Goal: Task Accomplishment & Management: Manage account settings

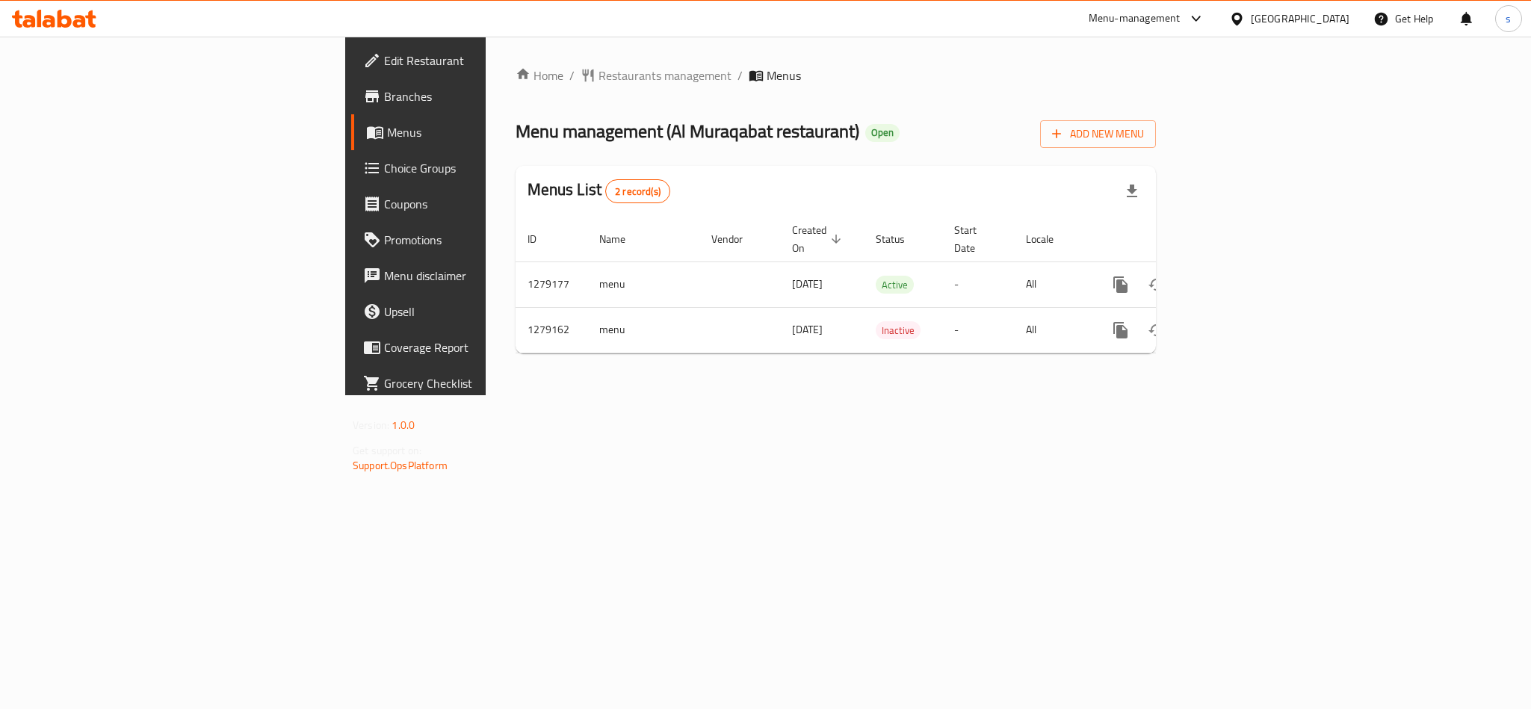
click at [1307, 11] on div "[GEOGRAPHIC_DATA]" at bounding box center [1300, 18] width 99 height 16
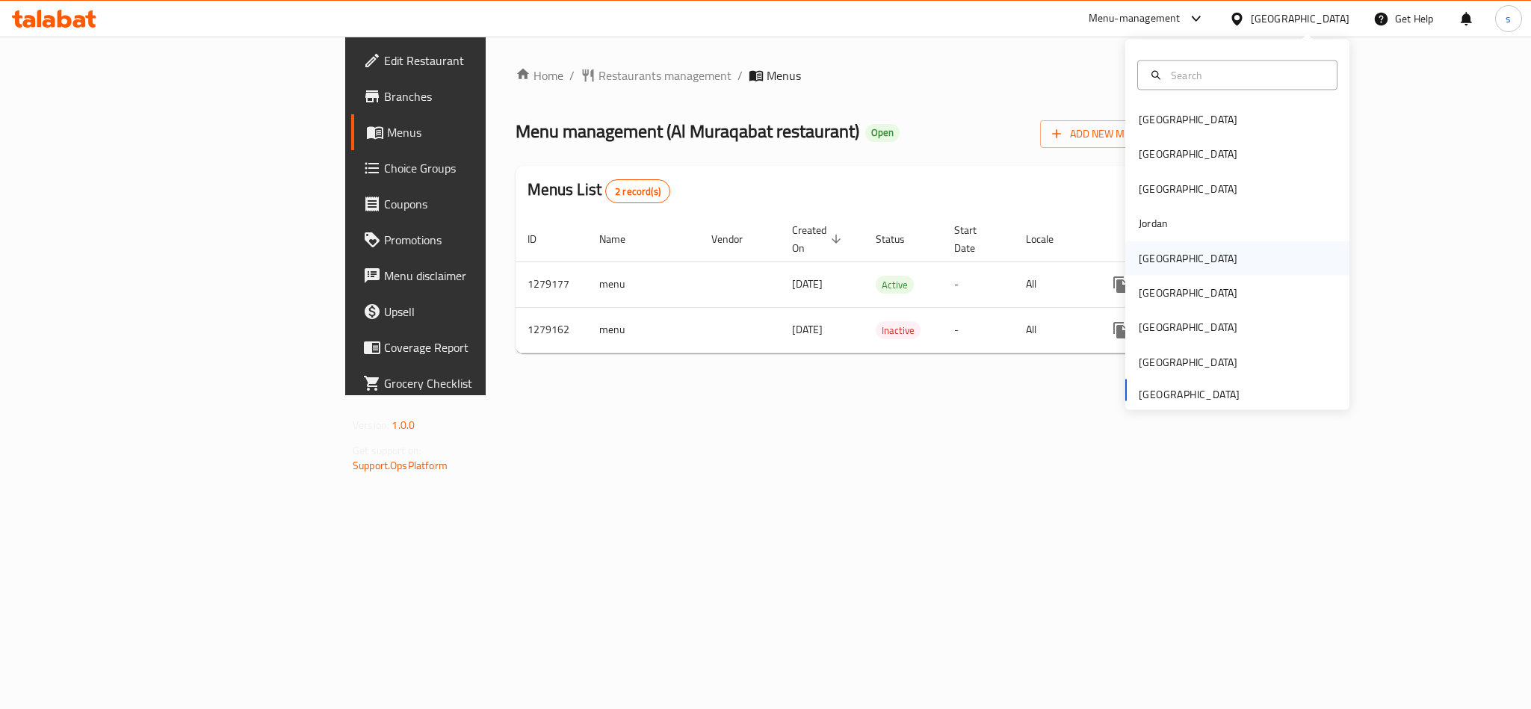
click at [1139, 256] on div "[GEOGRAPHIC_DATA]" at bounding box center [1188, 258] width 99 height 16
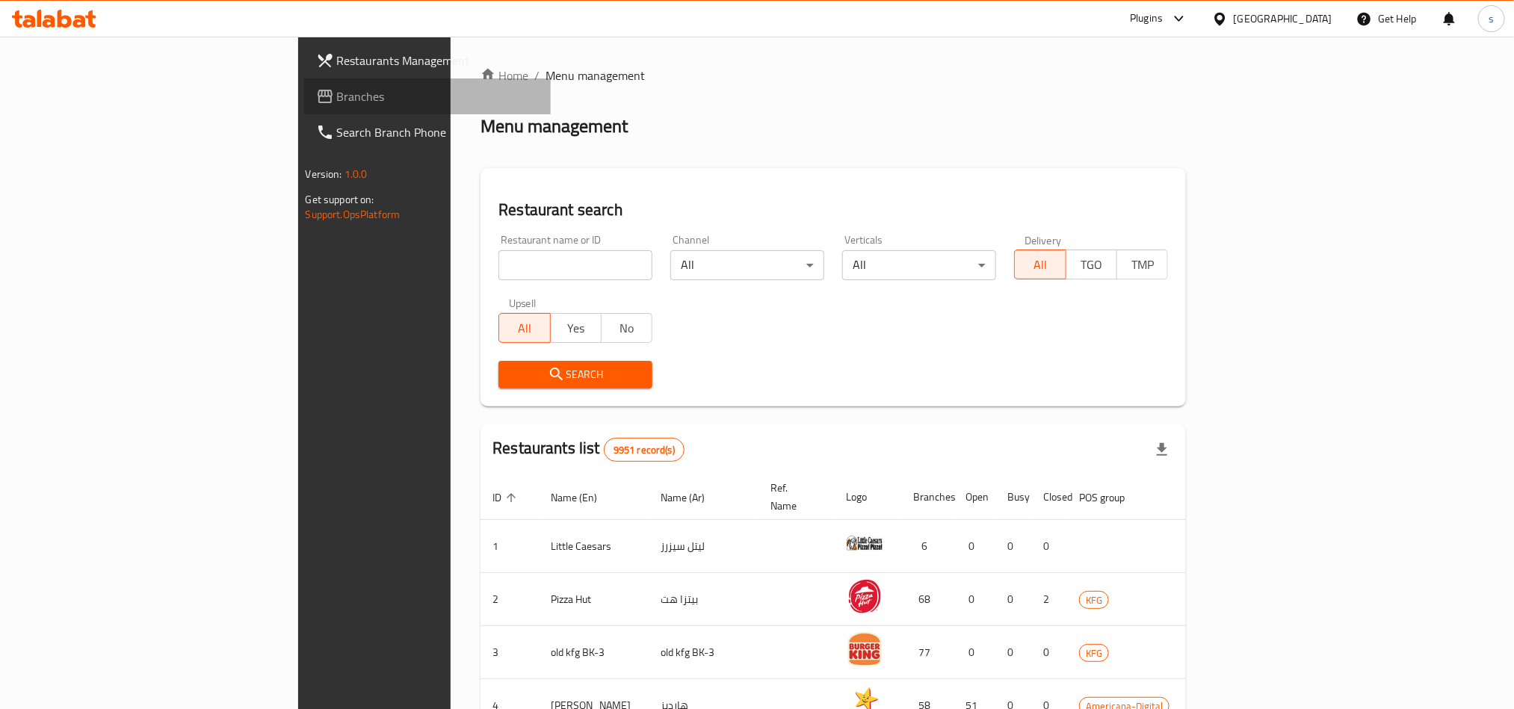
click at [337, 102] on span "Branches" at bounding box center [438, 96] width 202 height 18
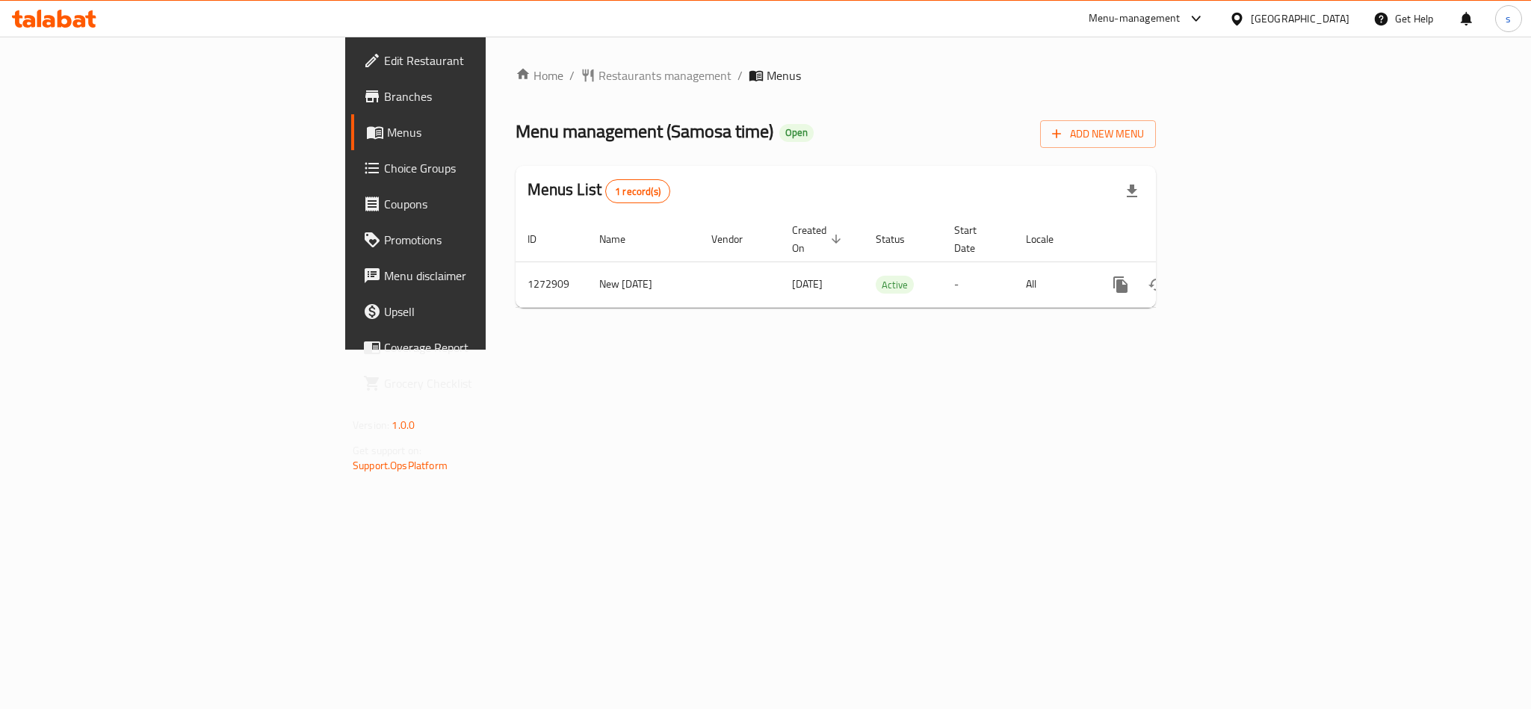
click at [1339, 25] on div "[GEOGRAPHIC_DATA]" at bounding box center [1300, 18] width 99 height 16
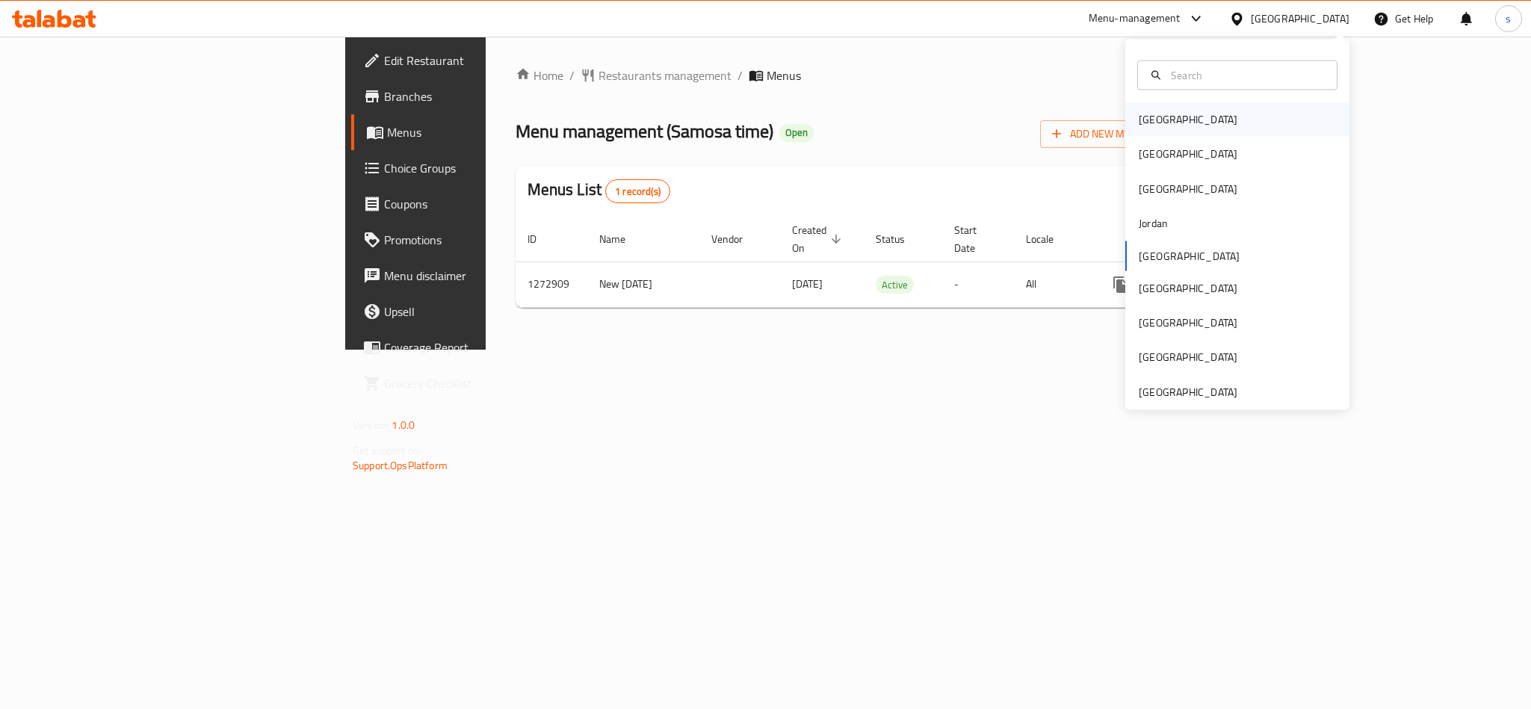
click at [1150, 123] on div "[GEOGRAPHIC_DATA]" at bounding box center [1188, 119] width 99 height 16
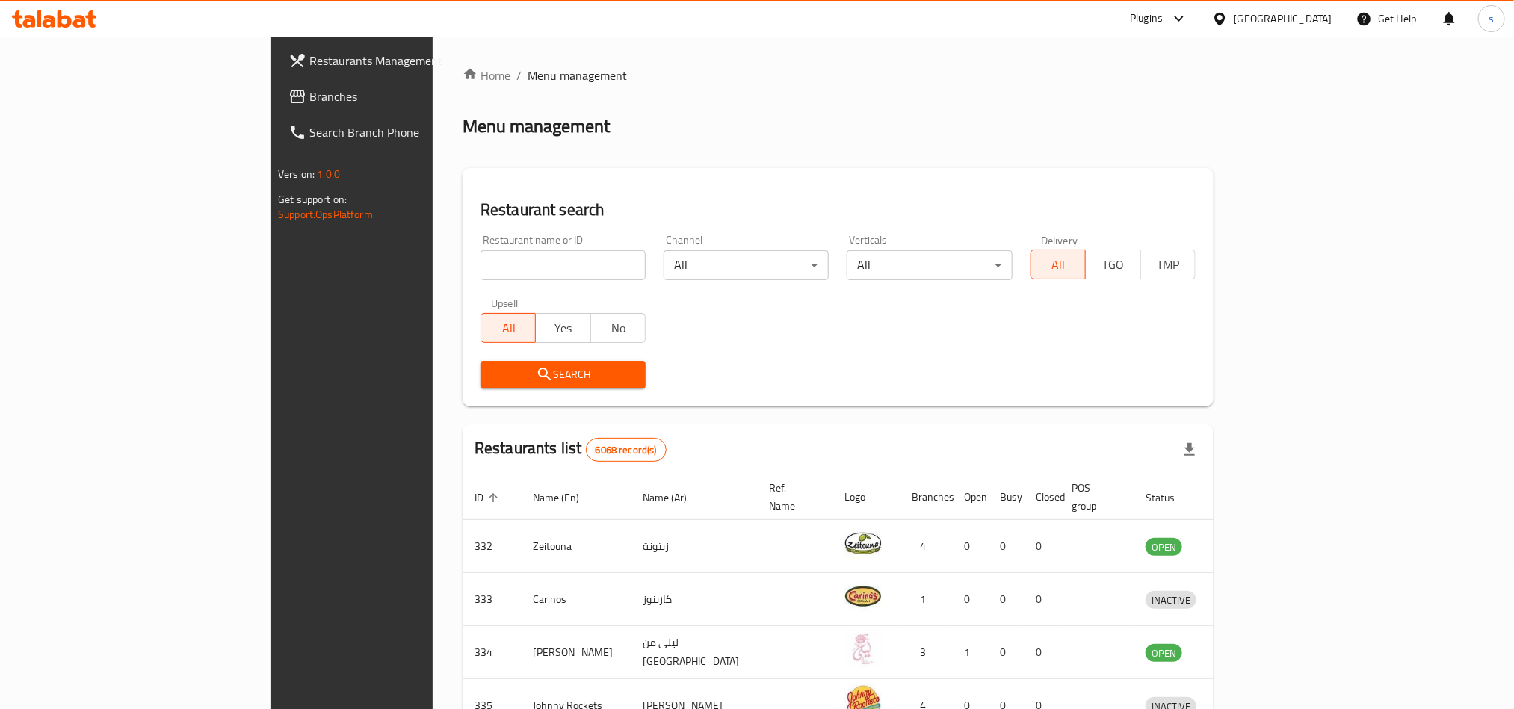
click at [309, 99] on span "Branches" at bounding box center [410, 96] width 202 height 18
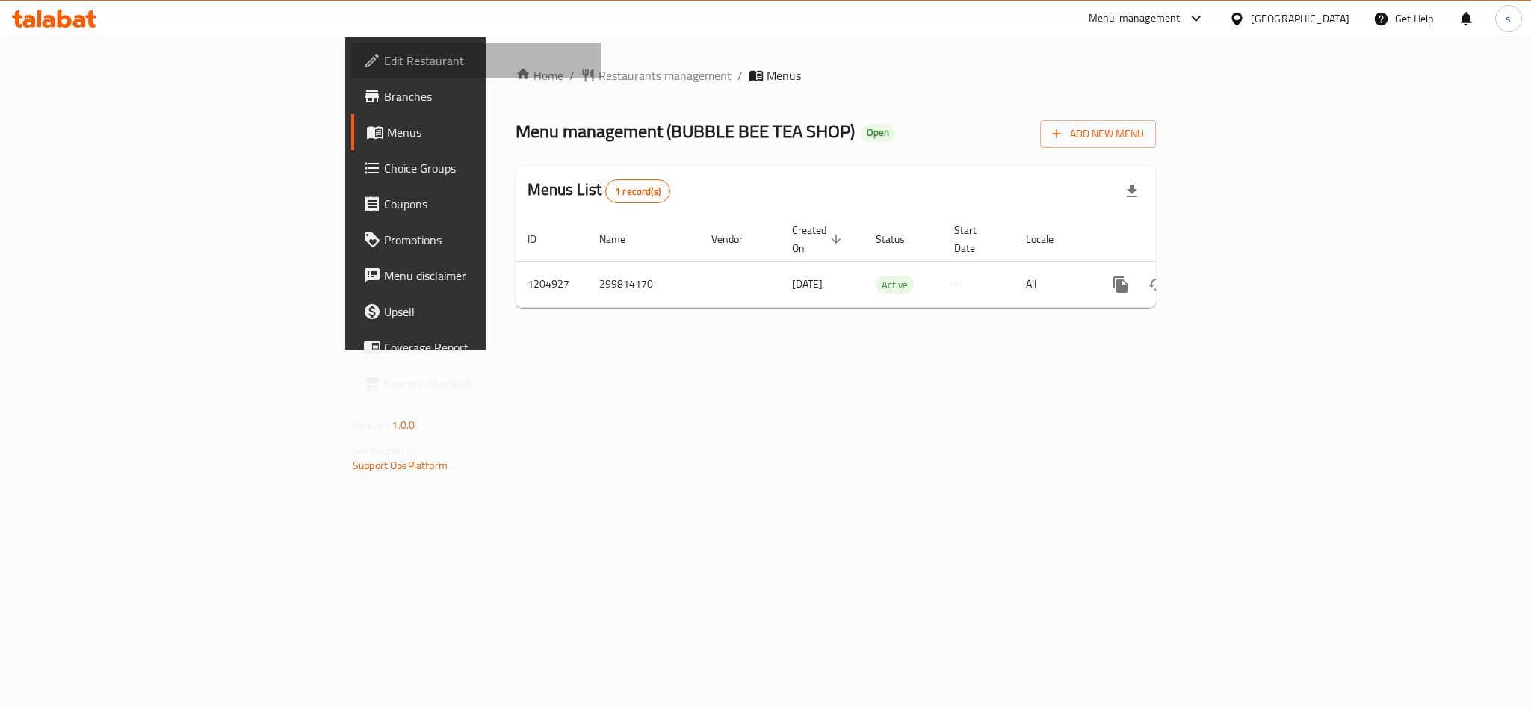
click at [384, 58] on span "Edit Restaurant" at bounding box center [486, 61] width 205 height 18
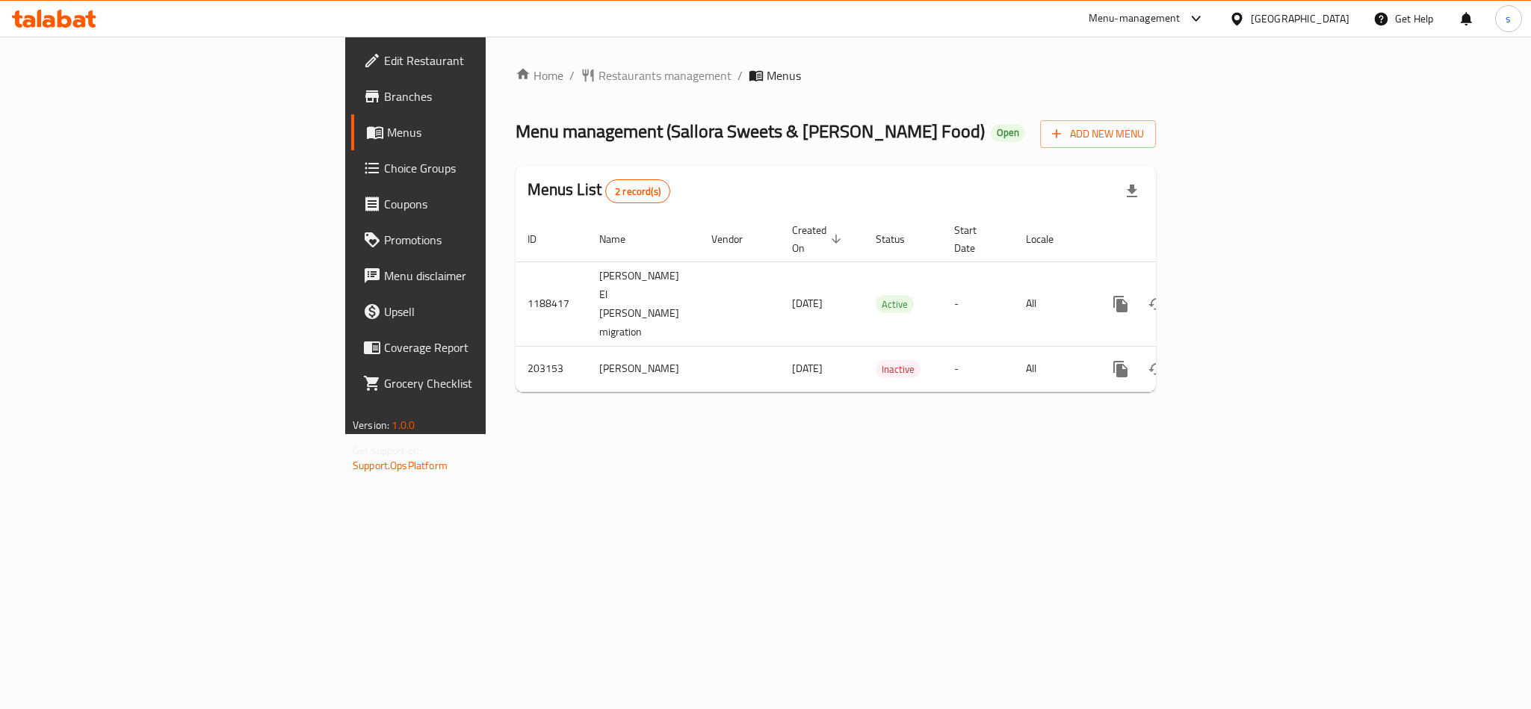
click at [1251, 14] on div at bounding box center [1240, 18] width 22 height 16
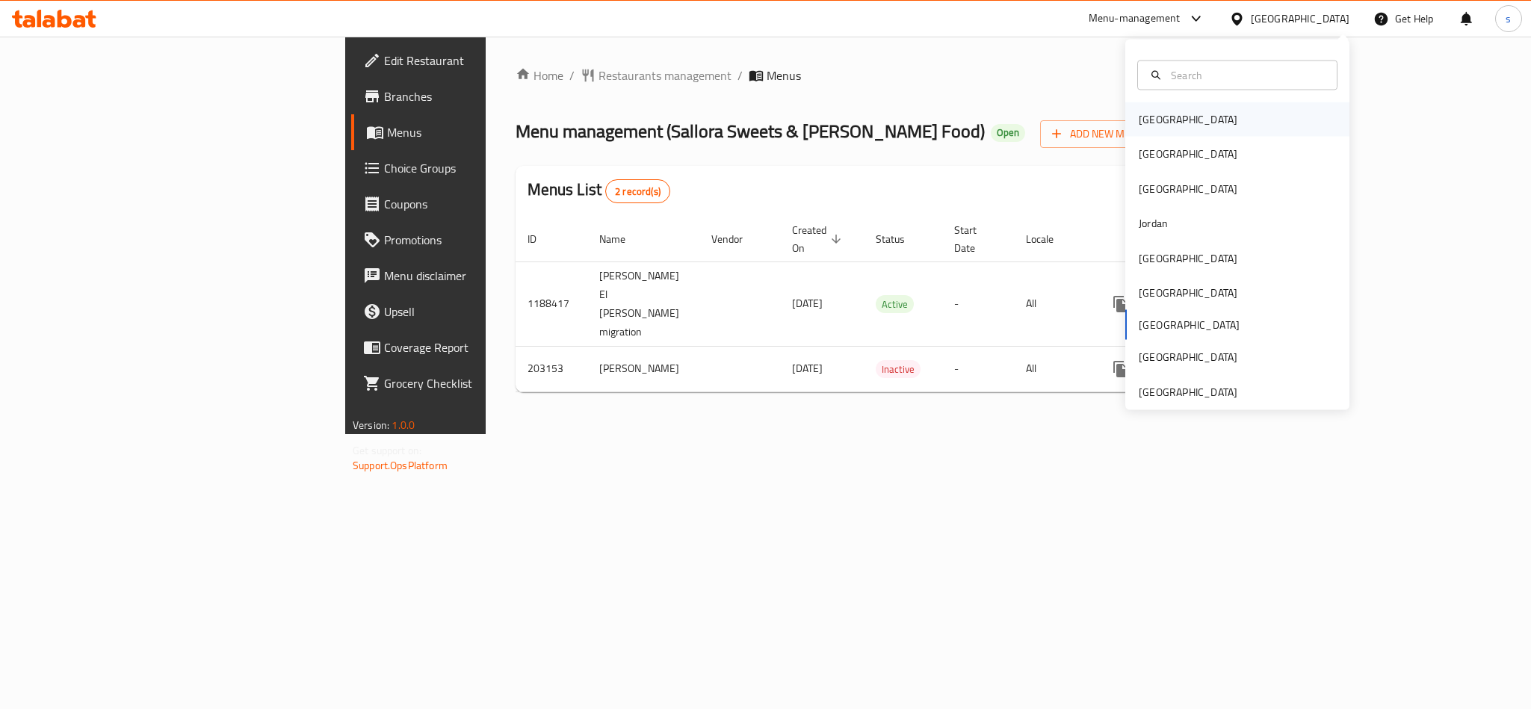
click at [1164, 120] on div "[GEOGRAPHIC_DATA]" at bounding box center [1188, 119] width 123 height 34
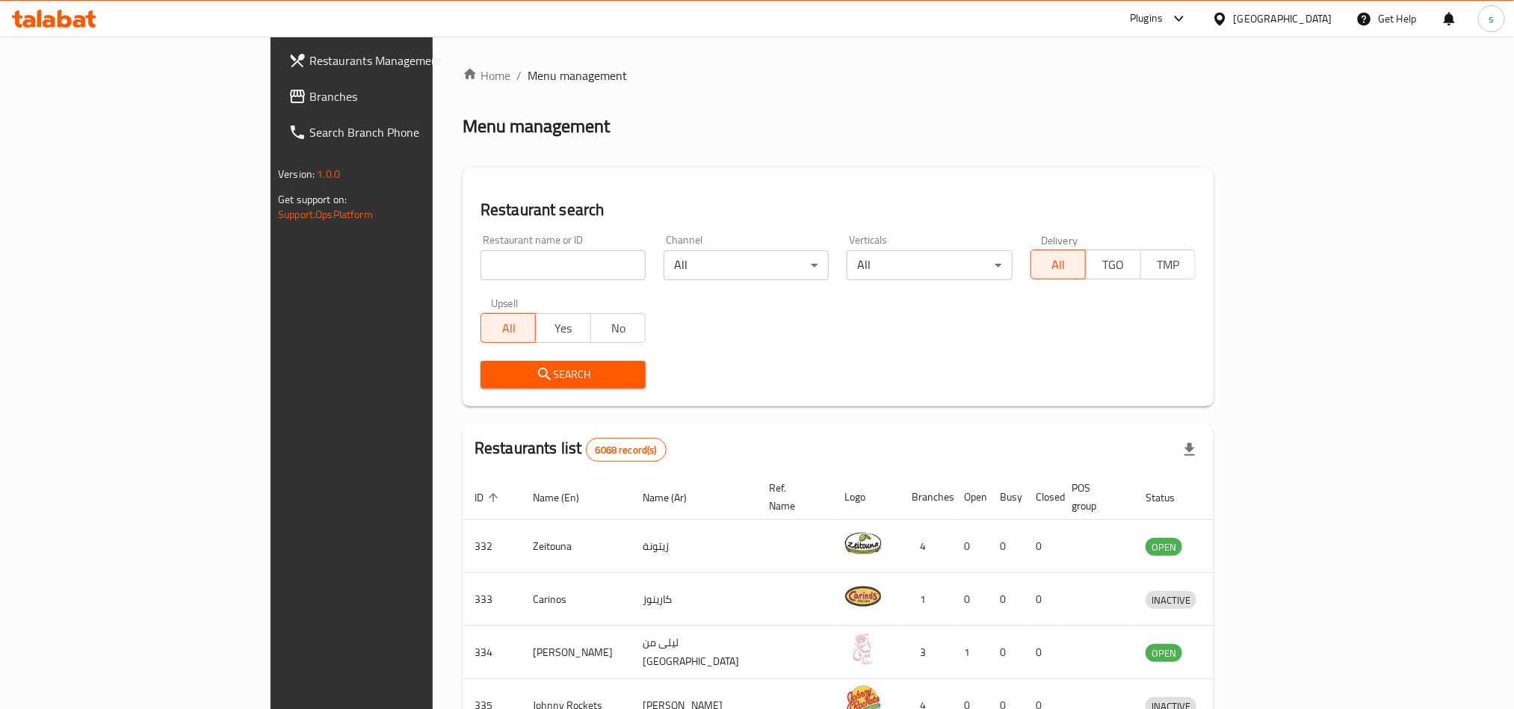
click at [1316, 13] on div "[GEOGRAPHIC_DATA]" at bounding box center [1283, 18] width 99 height 16
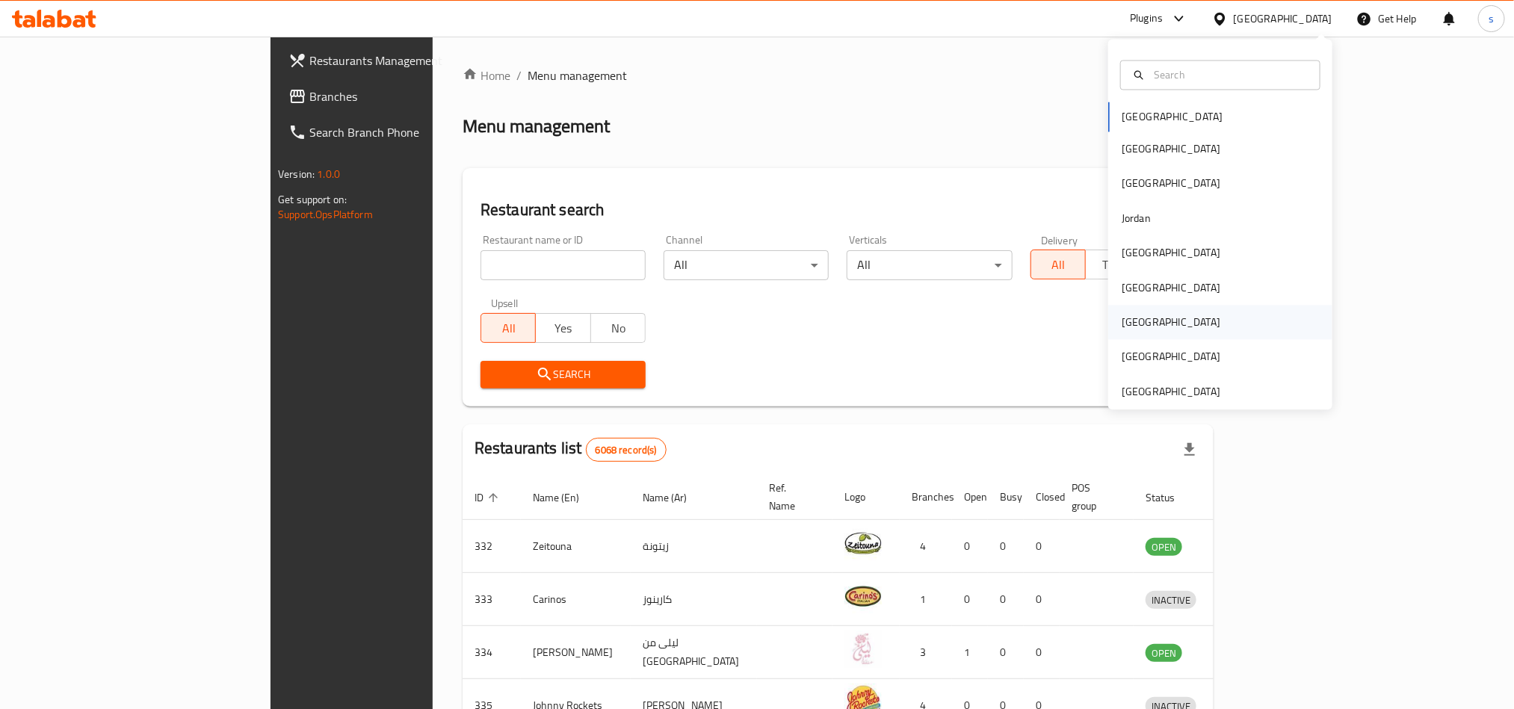
click at [1125, 321] on div "[GEOGRAPHIC_DATA]" at bounding box center [1170, 323] width 99 height 16
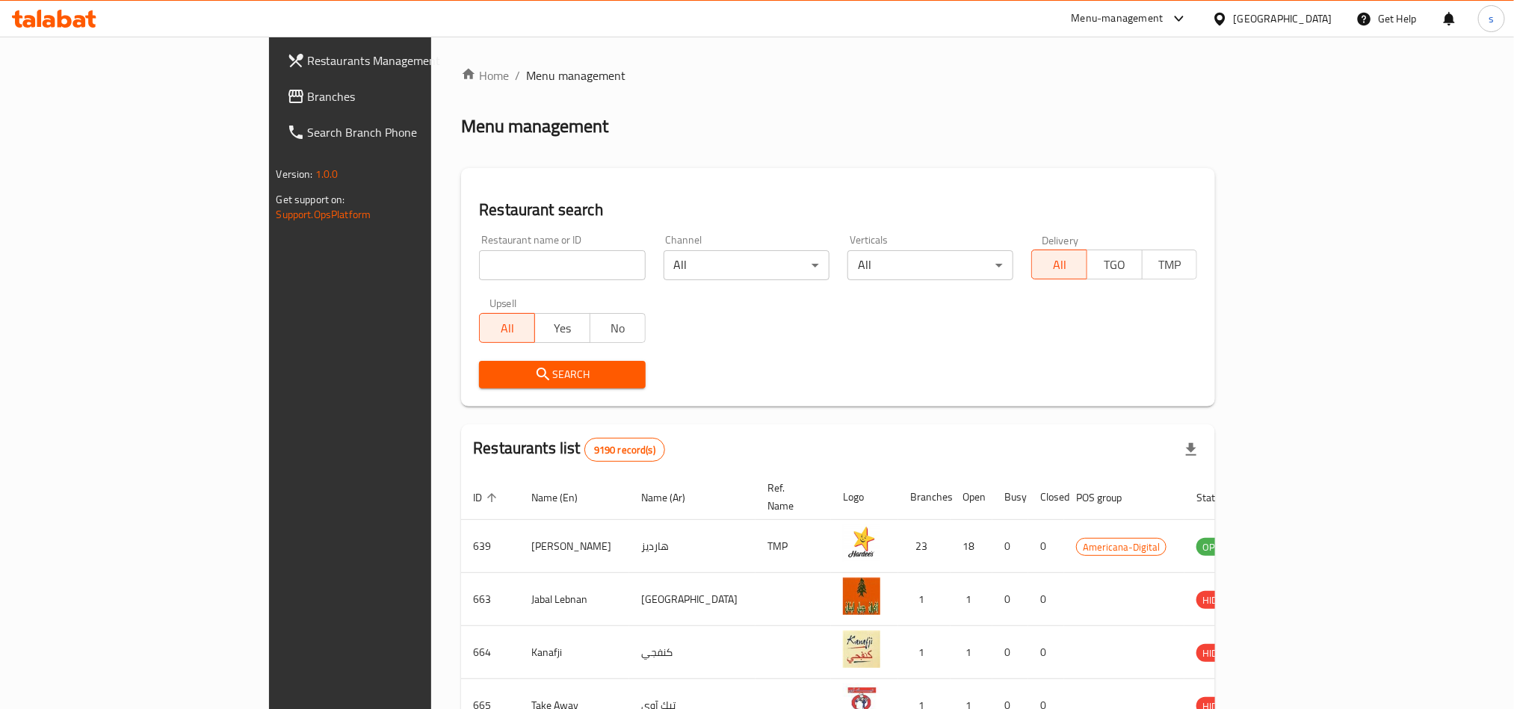
click at [308, 95] on span "Branches" at bounding box center [409, 96] width 202 height 18
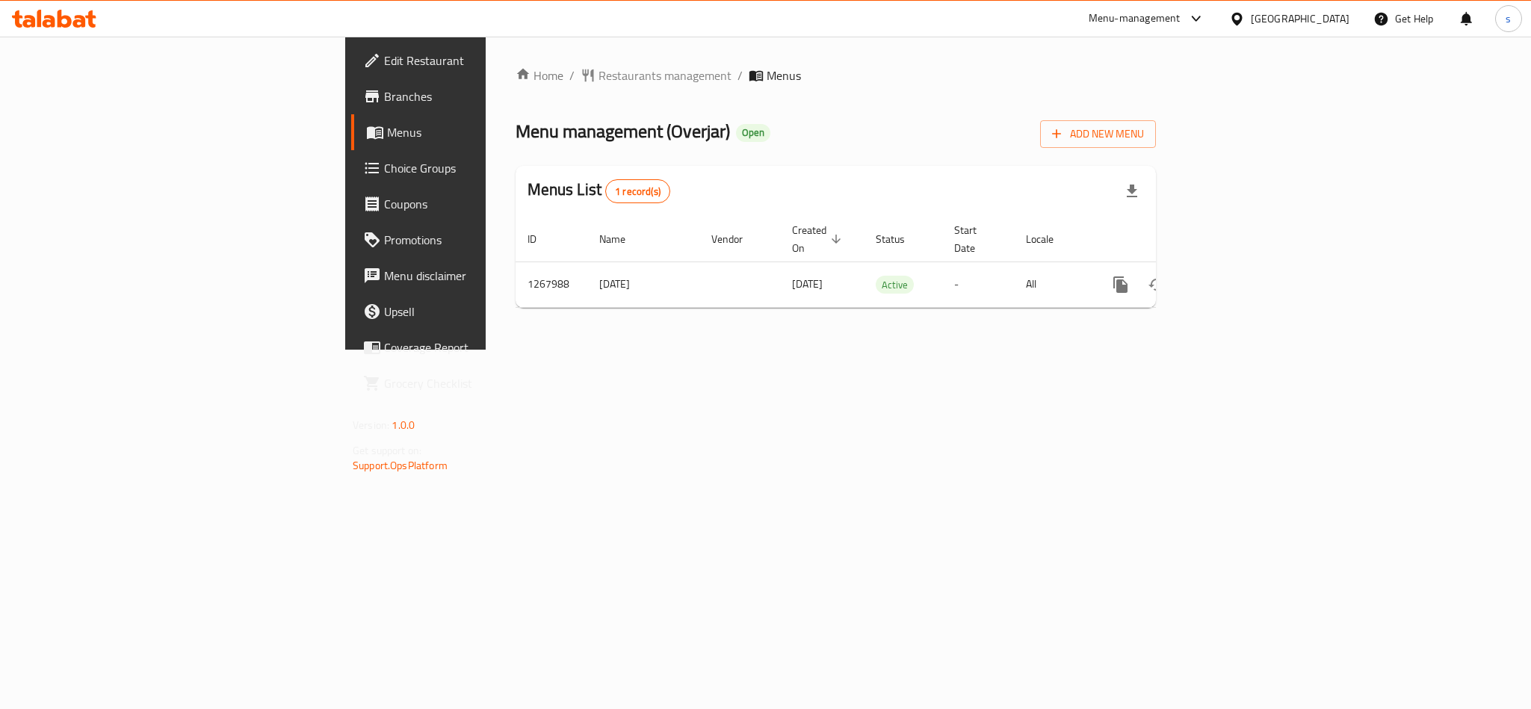
click at [1331, 14] on div "[GEOGRAPHIC_DATA]" at bounding box center [1300, 18] width 99 height 16
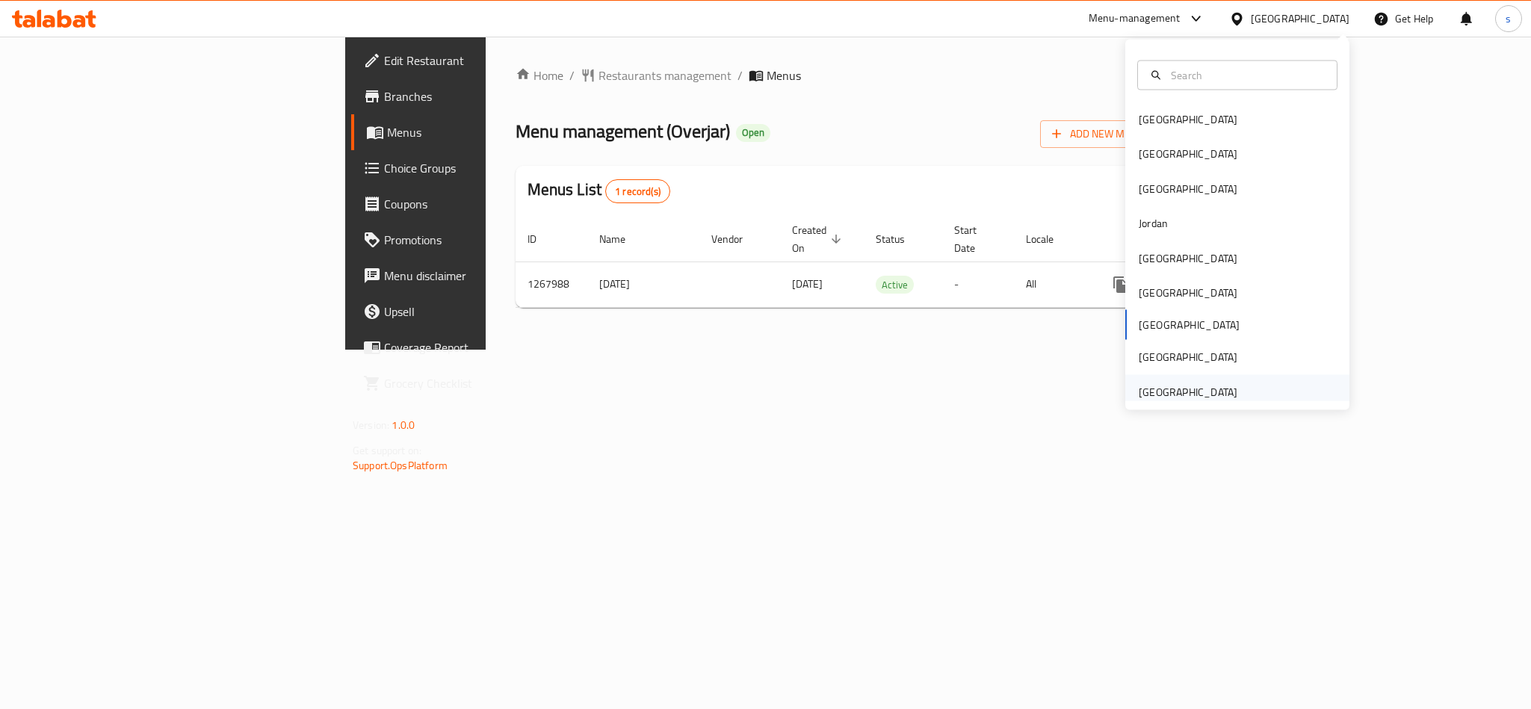
click at [1190, 392] on div "[GEOGRAPHIC_DATA]" at bounding box center [1188, 391] width 99 height 16
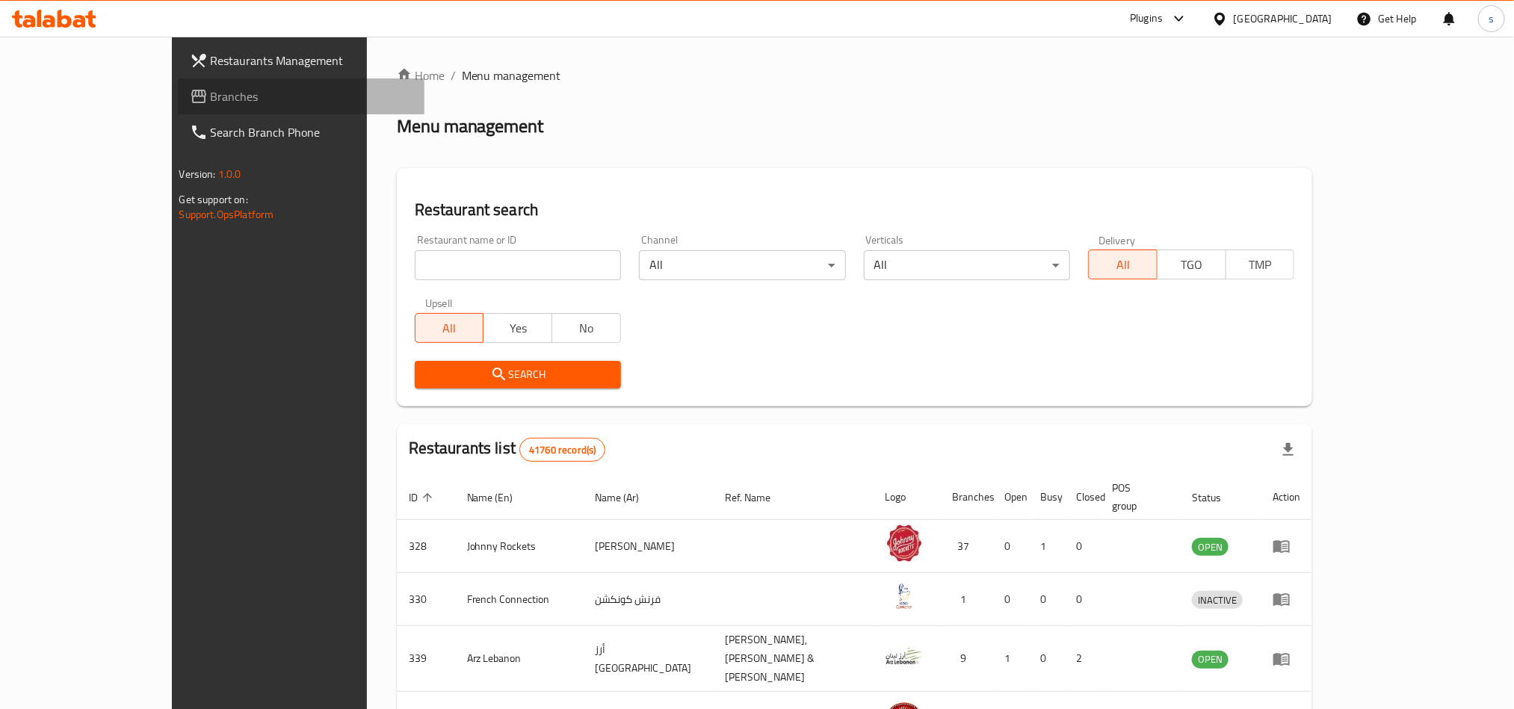
click at [211, 90] on span "Branches" at bounding box center [312, 96] width 202 height 18
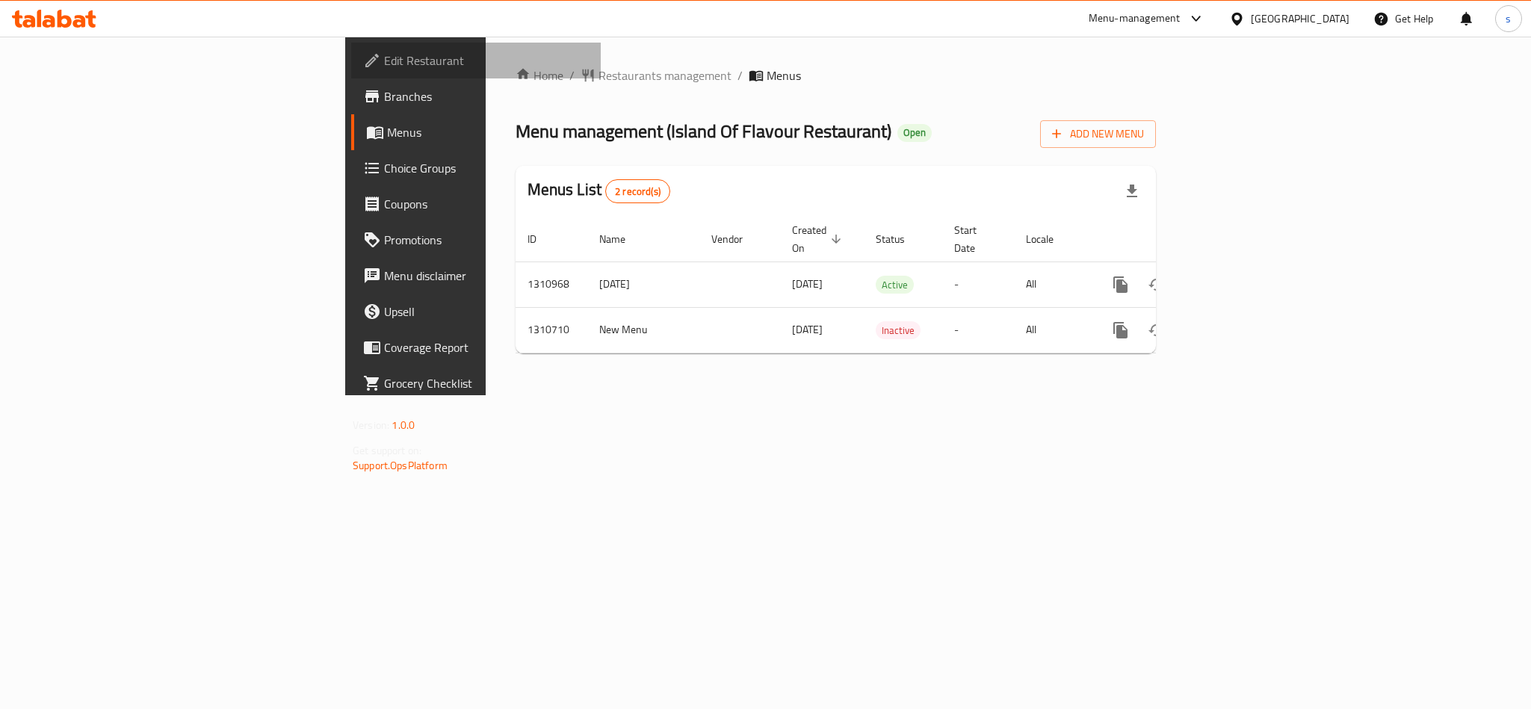
click at [384, 64] on span "Edit Restaurant" at bounding box center [486, 61] width 205 height 18
